Goal: Task Accomplishment & Management: Use online tool/utility

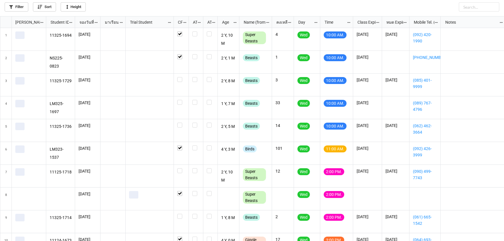
scroll to position [222, 501]
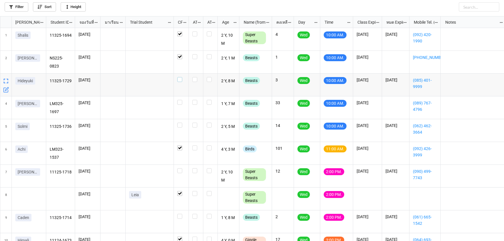
click at [181, 77] on label "grid" at bounding box center [181, 77] width 8 height 0
click at [179, 100] on label "grid" at bounding box center [181, 100] width 8 height 0
click at [180, 123] on label "grid" at bounding box center [181, 123] width 8 height 0
click at [181, 214] on label "grid" at bounding box center [181, 214] width 8 height 0
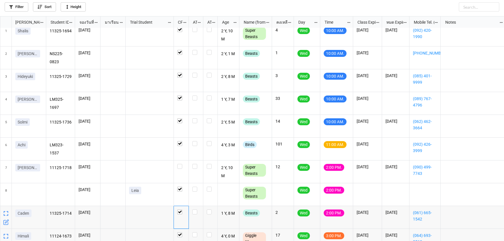
scroll to position [0, 0]
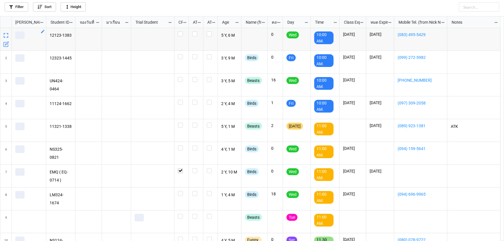
scroll to position [222, 501]
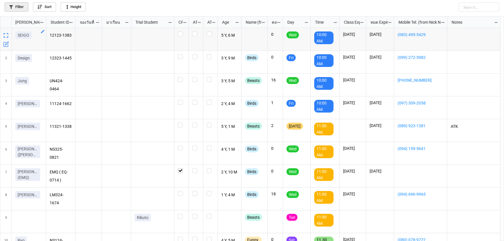
click at [21, 4] on link "Filter" at bounding box center [17, 6] width 24 height 9
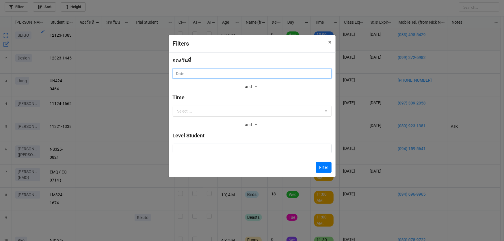
click at [225, 71] on input "text" at bounding box center [252, 74] width 159 height 10
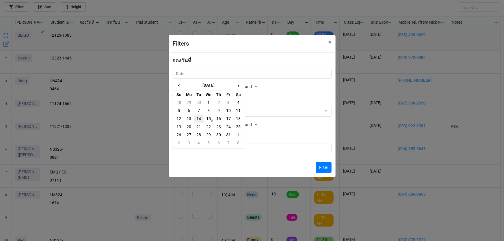
click at [197, 119] on td "14" at bounding box center [199, 119] width 10 height 8
type input "[DATE]"
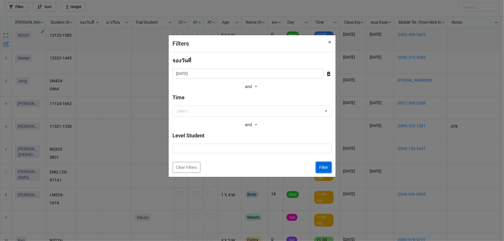
click at [319, 169] on button "Filter" at bounding box center [324, 167] width 16 height 11
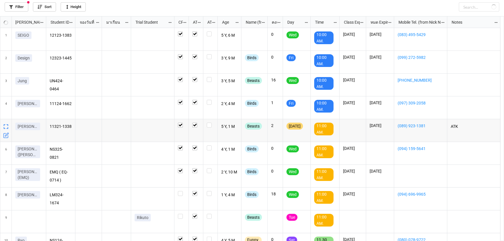
checkbox input "true"
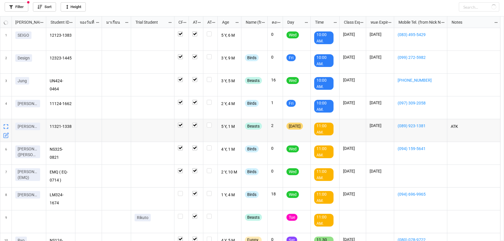
checkbox input "true"
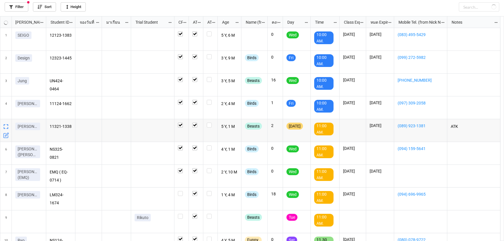
checkbox input "true"
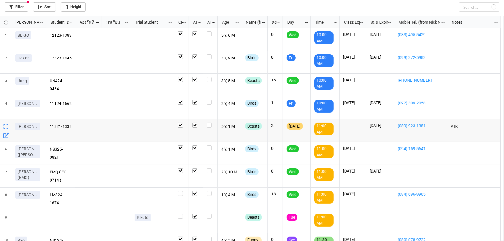
checkbox input "true"
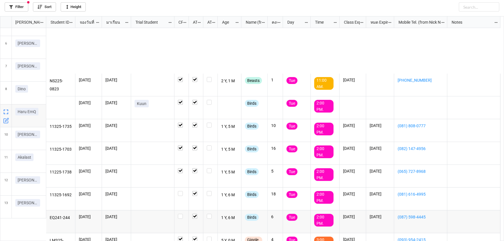
scroll to position [0, 0]
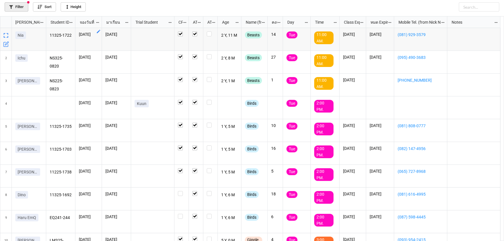
click at [23, 4] on link "Filter" at bounding box center [17, 6] width 24 height 9
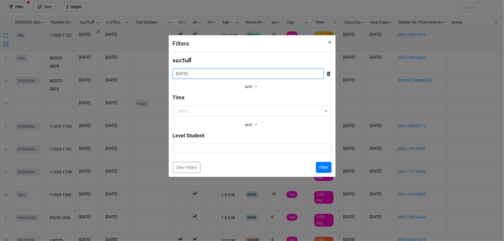
click at [266, 75] on input "[DATE]" at bounding box center [248, 74] width 151 height 10
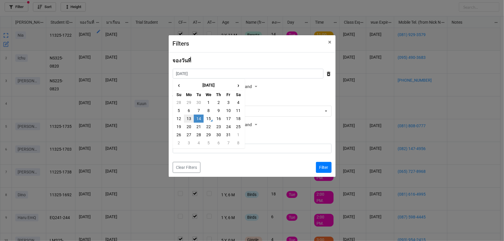
click at [191, 118] on td "13" at bounding box center [189, 119] width 10 height 8
type input "[DATE]"
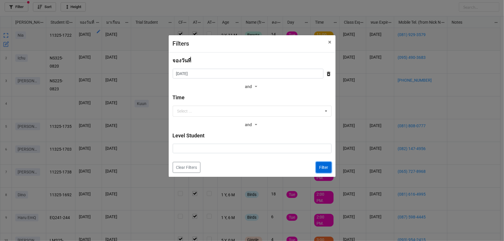
click at [327, 167] on button "Filter" at bounding box center [324, 167] width 16 height 11
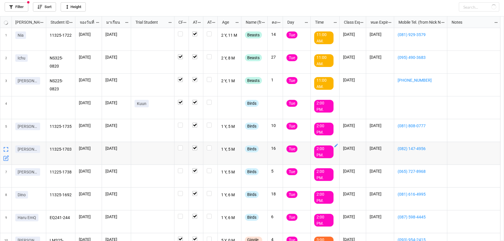
checkbox input "false"
